Goal: Transaction & Acquisition: Purchase product/service

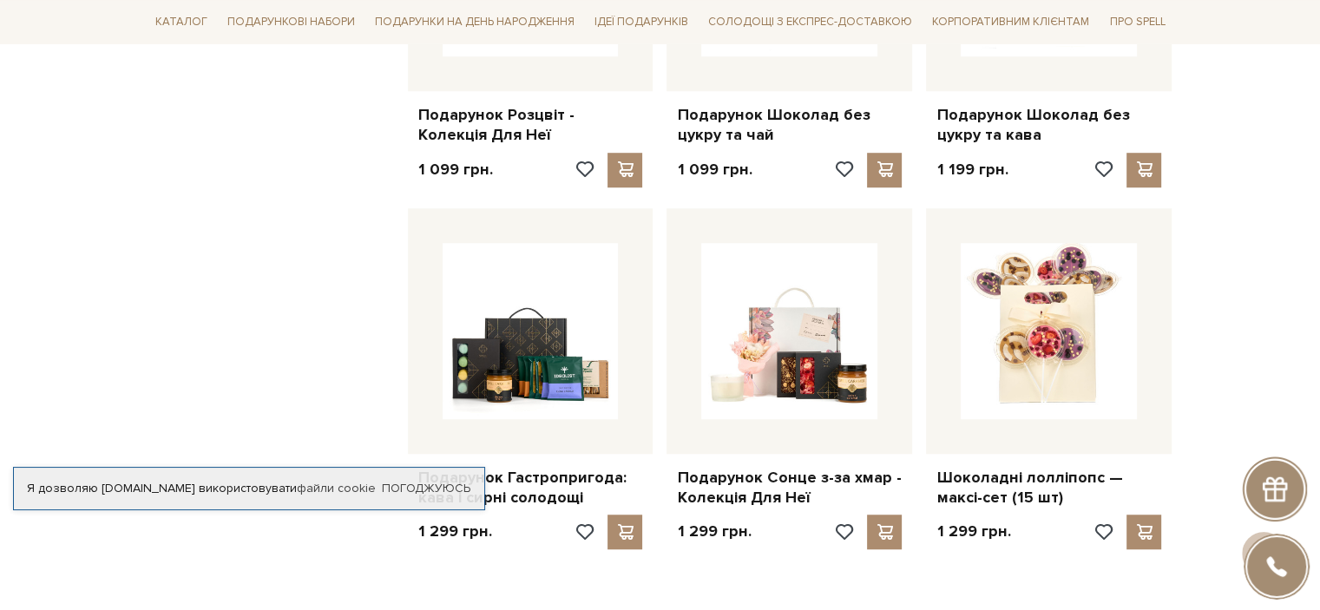
scroll to position [1215, 0]
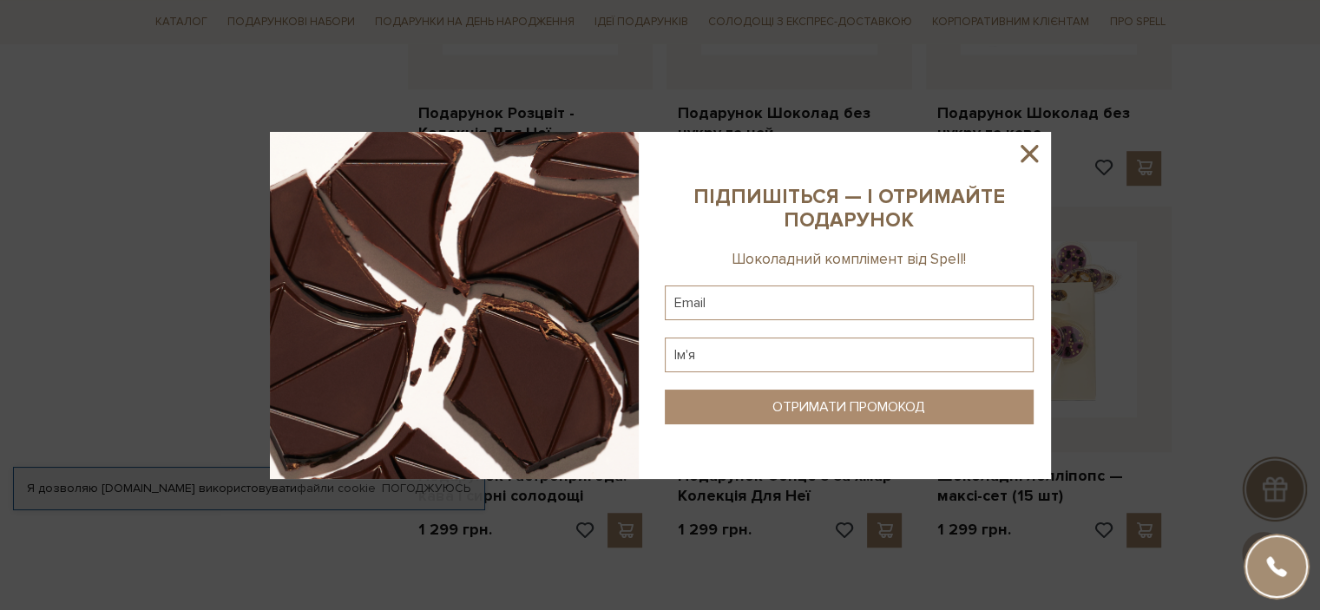
click at [1026, 151] on icon at bounding box center [1028, 153] width 17 height 17
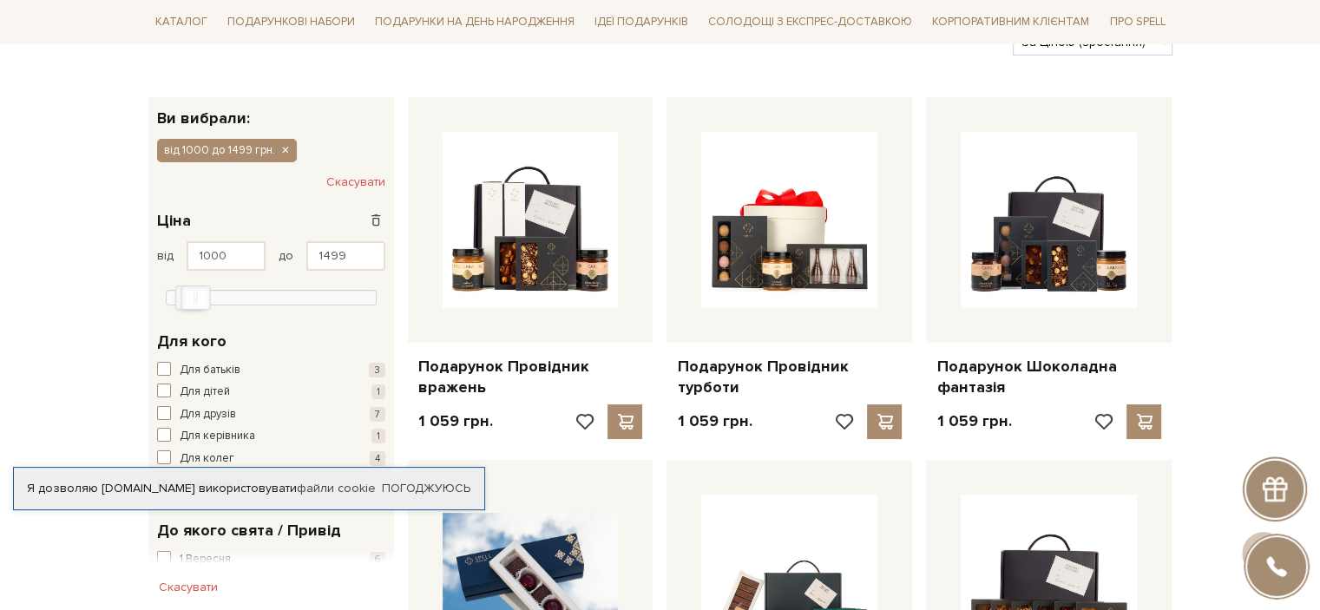
scroll to position [0, 0]
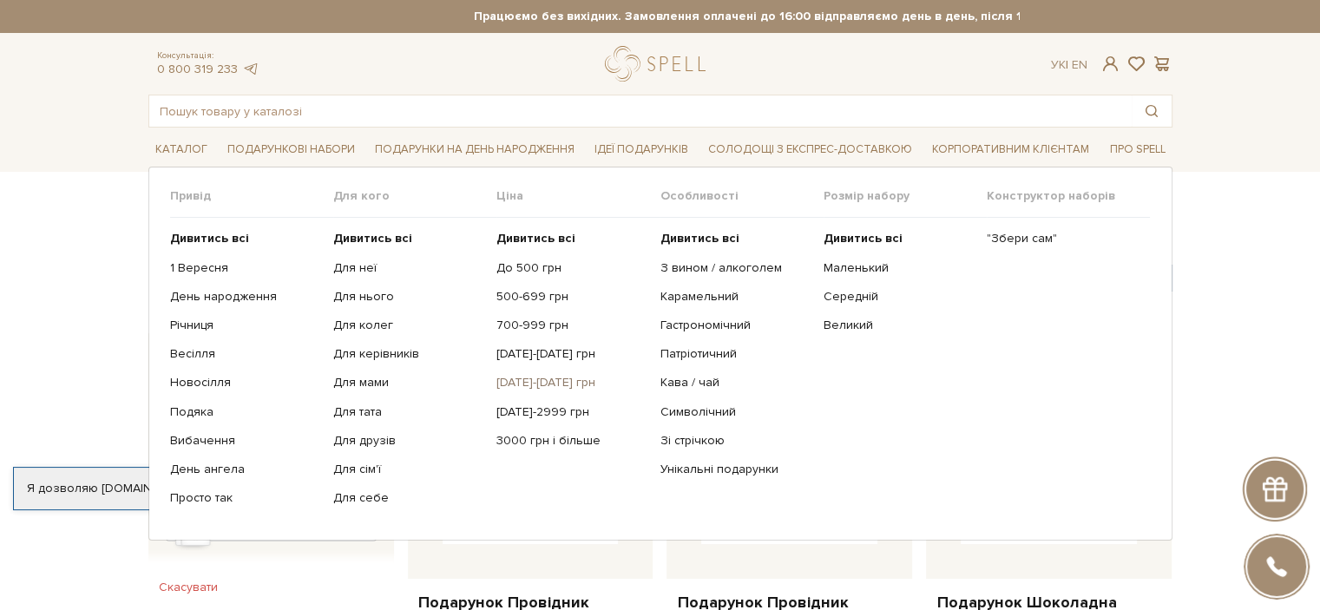
click at [541, 382] on link "[DATE]-[DATE] грн" at bounding box center [571, 383] width 150 height 16
click at [535, 410] on link "[DATE]-2999 грн" at bounding box center [571, 412] width 150 height 16
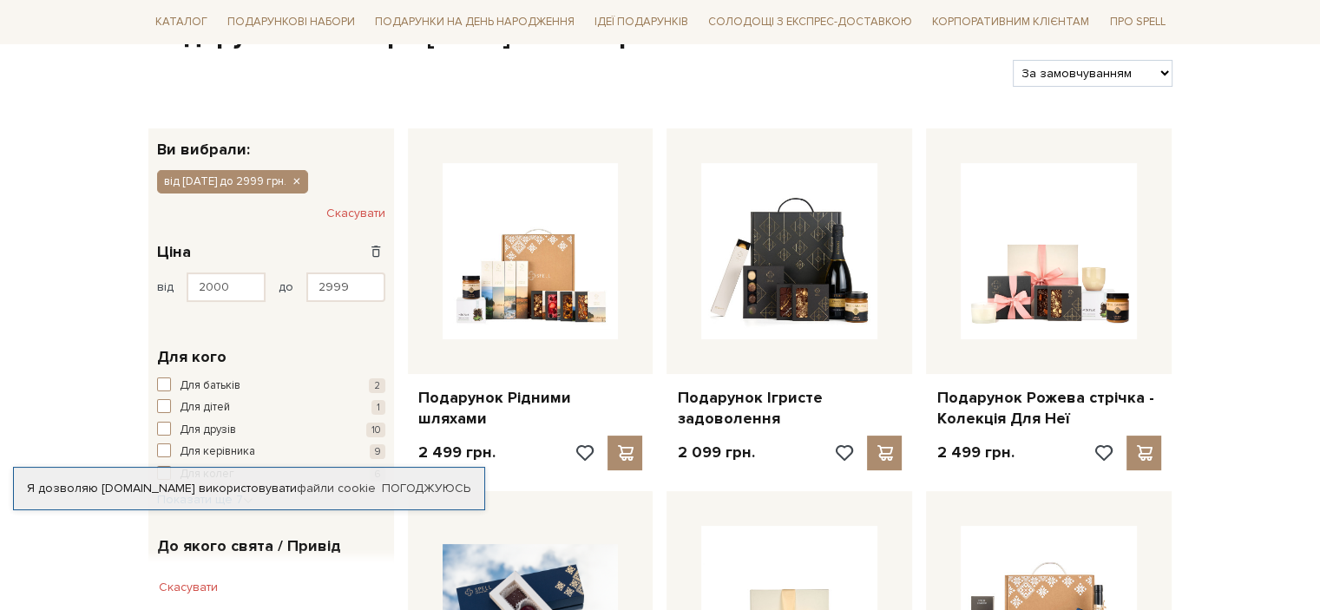
scroll to position [260, 0]
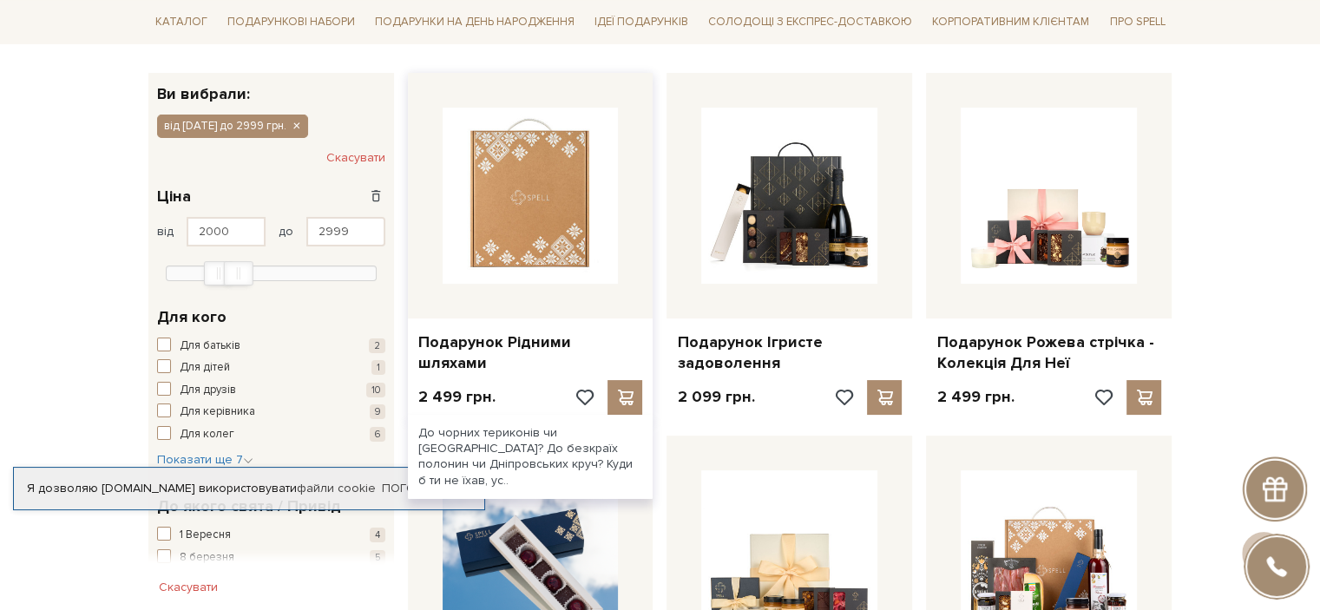
click at [526, 239] on img at bounding box center [531, 196] width 176 height 176
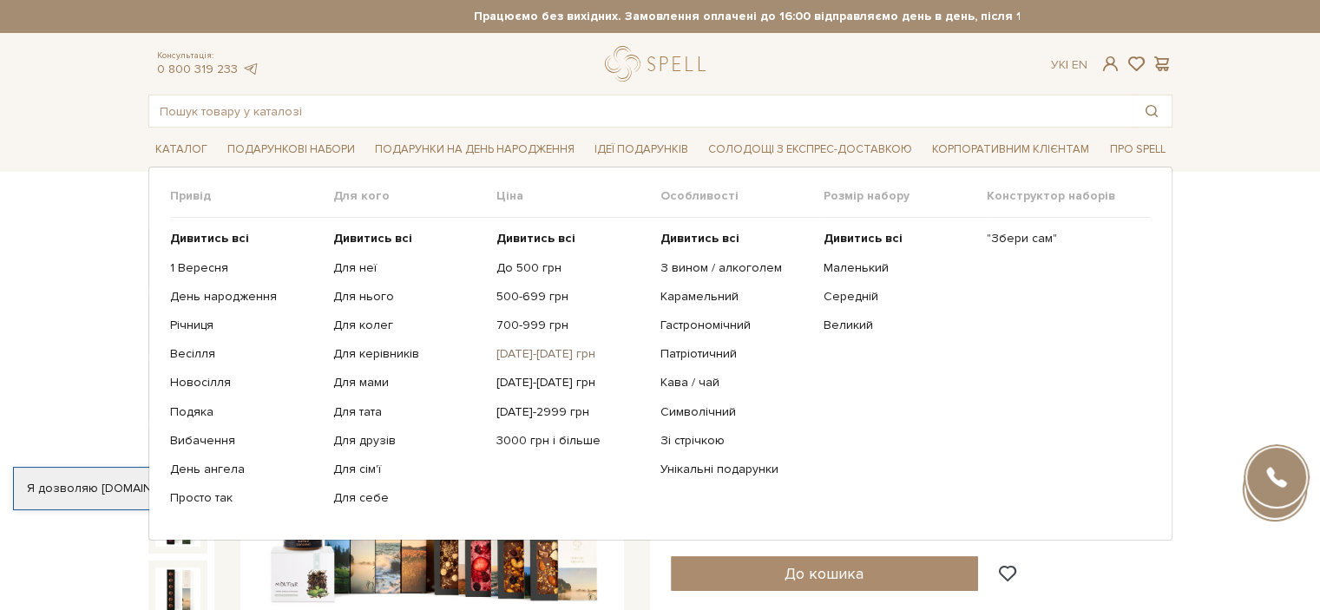
click at [532, 350] on link "[DATE]-[DATE] грн" at bounding box center [571, 354] width 150 height 16
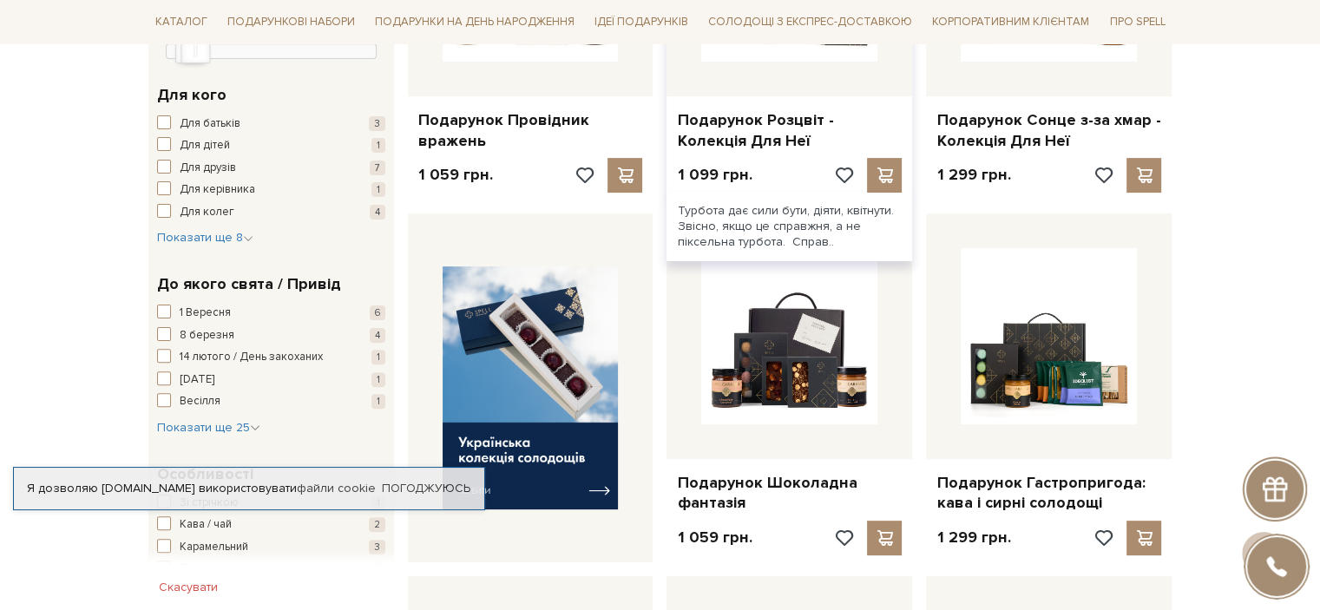
scroll to position [607, 0]
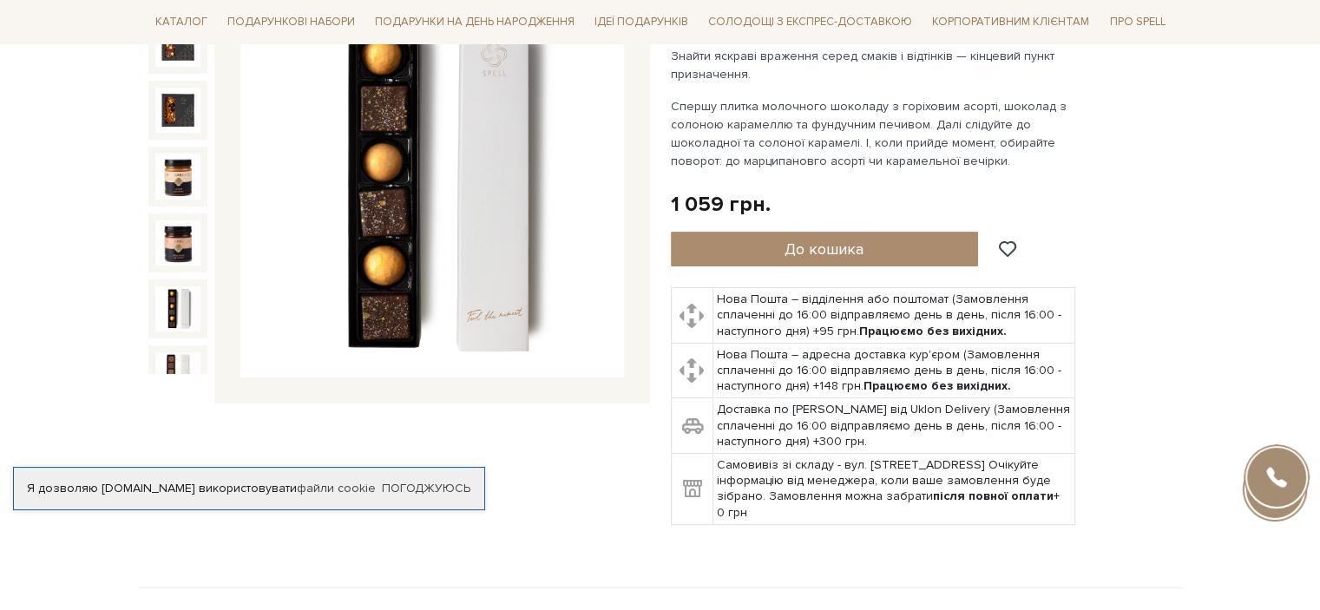
scroll to position [89, 0]
click at [180, 285] on img at bounding box center [177, 307] width 45 height 45
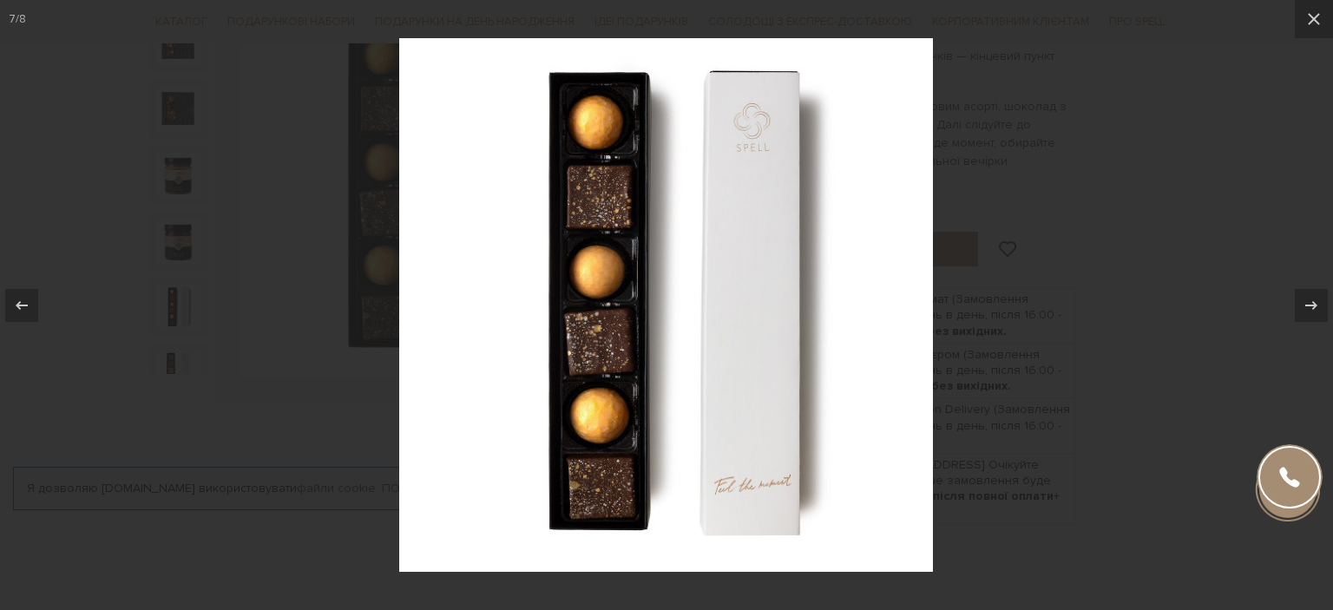
click at [1188, 135] on div at bounding box center [666, 305] width 1333 height 610
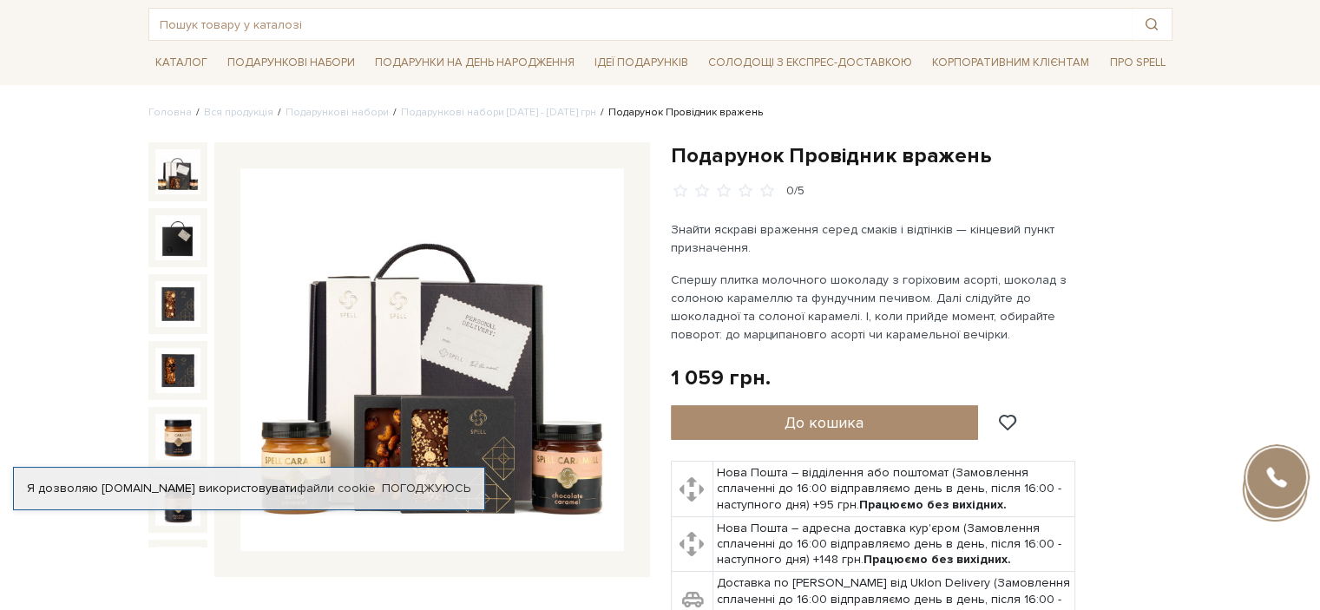
click at [177, 168] on img at bounding box center [177, 171] width 45 height 45
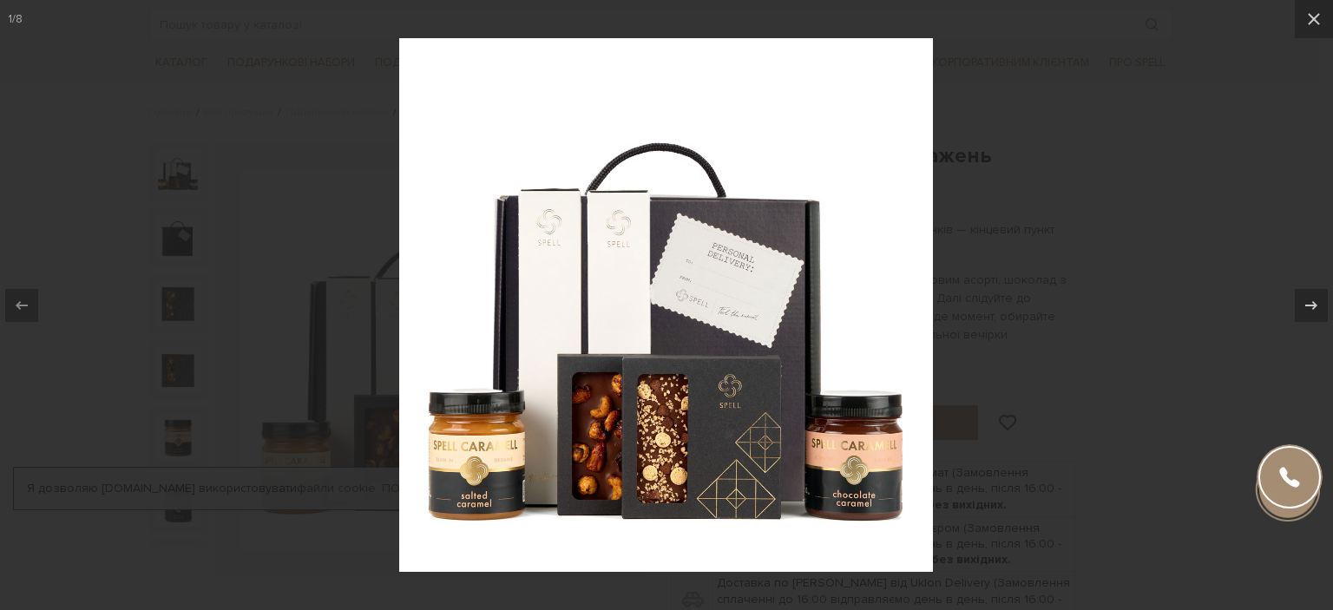
click at [1163, 107] on div at bounding box center [666, 305] width 1333 height 610
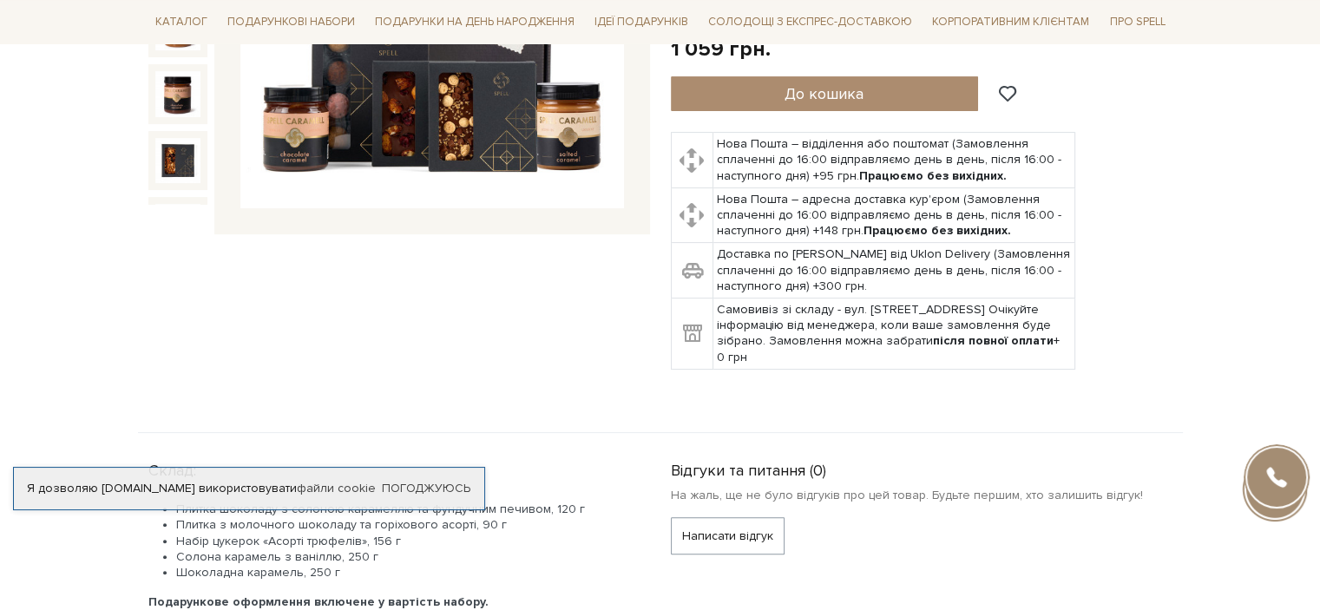
scroll to position [347, 0]
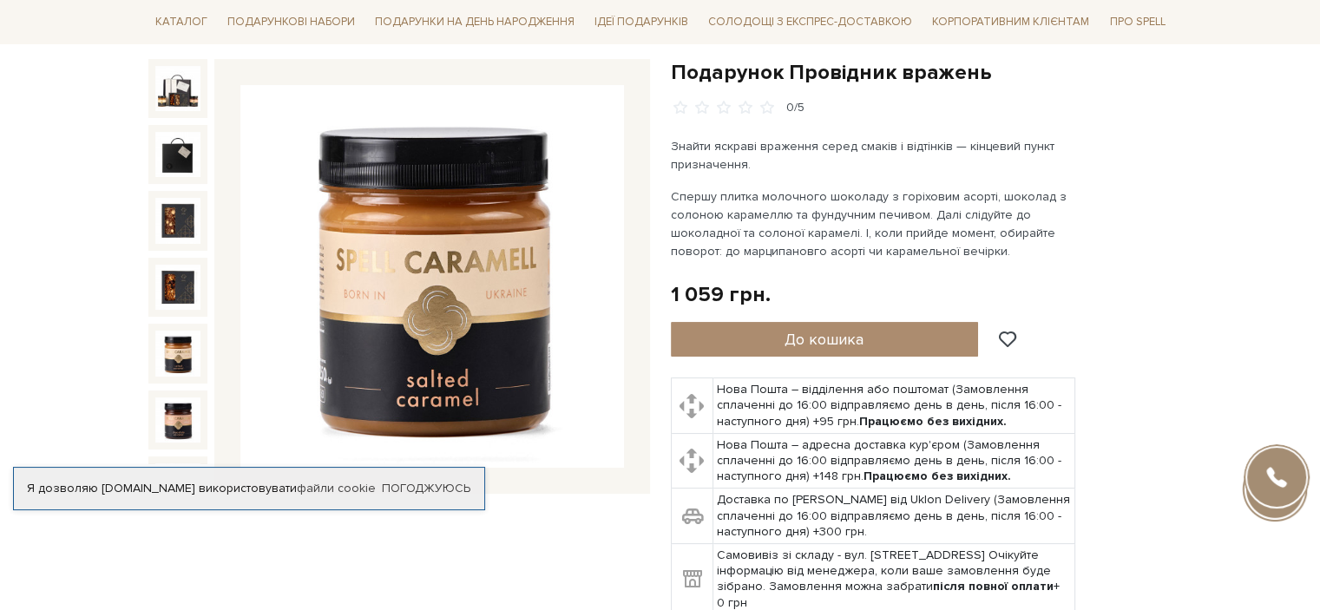
scroll to position [174, 0]
